Goal: Complete application form

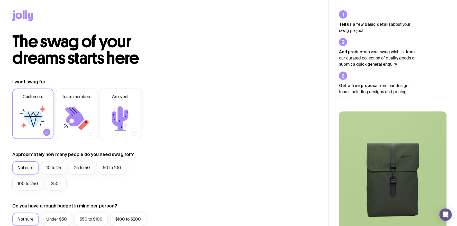
scroll to position [34, 0]
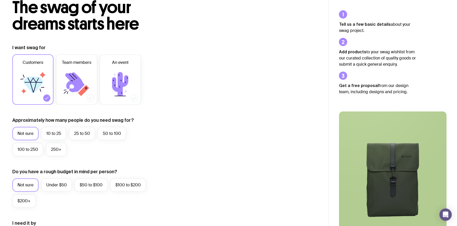
click at [34, 135] on label "Not sure" at bounding box center [25, 133] width 26 height 13
click at [0, 0] on input "Not sure" at bounding box center [0, 0] width 0 height 0
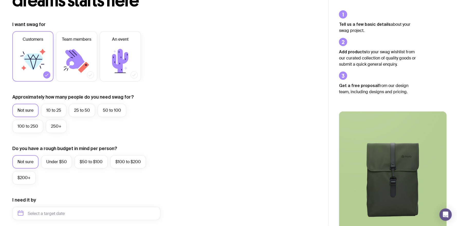
scroll to position [68, 0]
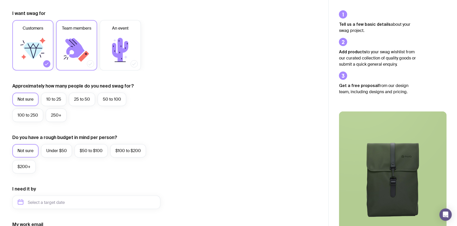
click at [73, 45] on icon at bounding box center [74, 48] width 19 height 20
click at [0, 0] on input "Team members" at bounding box center [0, 0] width 0 height 0
click at [39, 48] on icon at bounding box center [33, 48] width 18 height 1
click at [0, 0] on input "Customers" at bounding box center [0, 0] width 0 height 0
click at [74, 52] on icon at bounding box center [76, 49] width 31 height 31
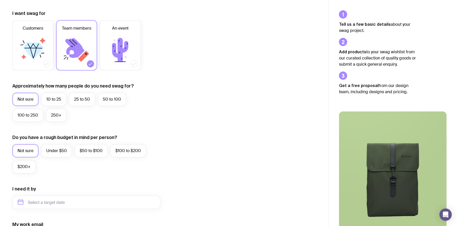
click at [0, 0] on input "Team members" at bounding box center [0, 0] width 0 height 0
click at [50, 51] on label "Customers" at bounding box center [32, 45] width 41 height 50
click at [0, 0] on input "Customers" at bounding box center [0, 0] width 0 height 0
click at [51, 132] on form "I want swag for Customers Team members An event Approximately how many people d…" at bounding box center [86, 178] width 148 height 336
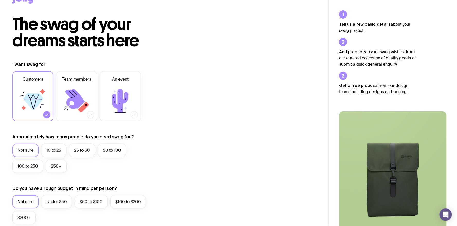
scroll to position [0, 0]
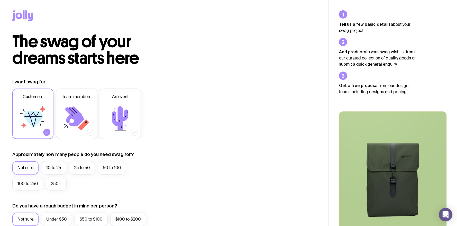
click at [448, 216] on icon "Open Intercom Messenger" at bounding box center [446, 214] width 6 height 7
